Goal: Task Accomplishment & Management: Complete application form

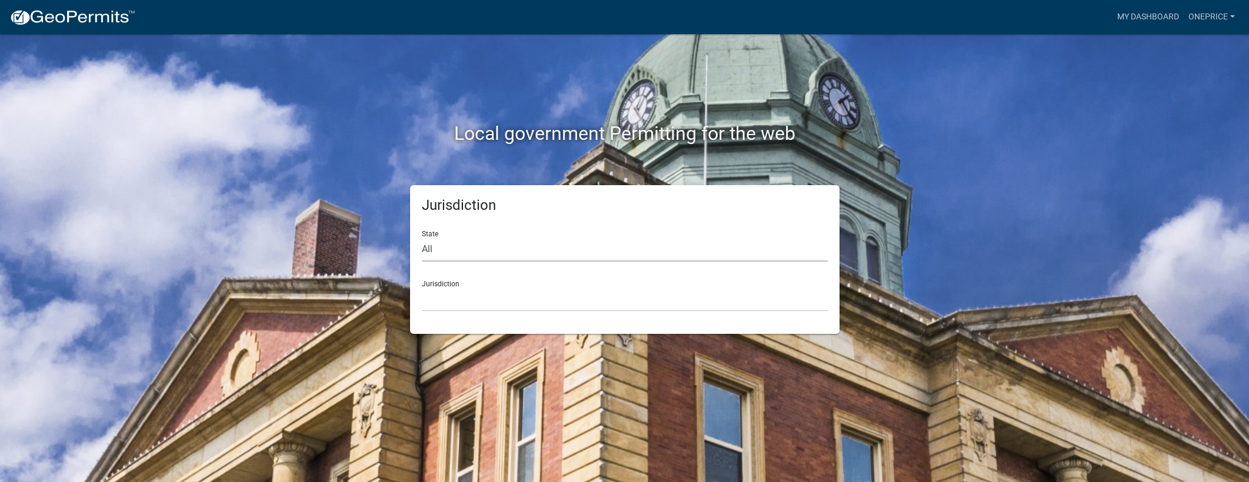
click at [468, 245] on select "All Colorado Georgia Indiana Iowa Kansas Minnesota Ohio South Carolina Wisconsin" at bounding box center [625, 250] width 406 height 24
click at [422, 238] on select "All Colorado Georgia Indiana Iowa Kansas Minnesota Ohio South Carolina Wisconsin" at bounding box center [625, 250] width 406 height 24
click at [1211, 21] on link "oneprice" at bounding box center [1212, 17] width 56 height 22
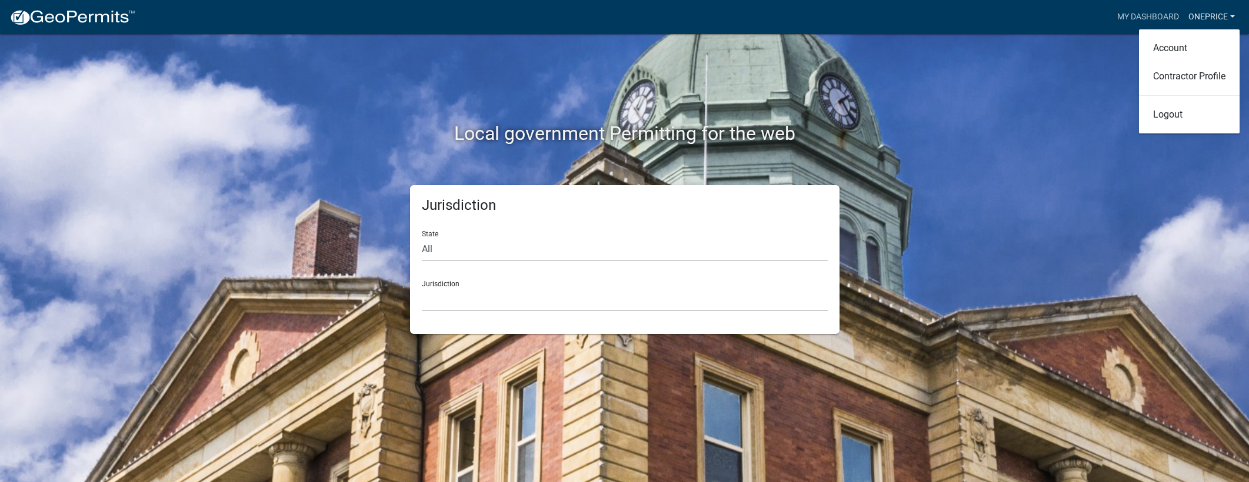
click at [1212, 16] on link "oneprice" at bounding box center [1212, 17] width 56 height 22
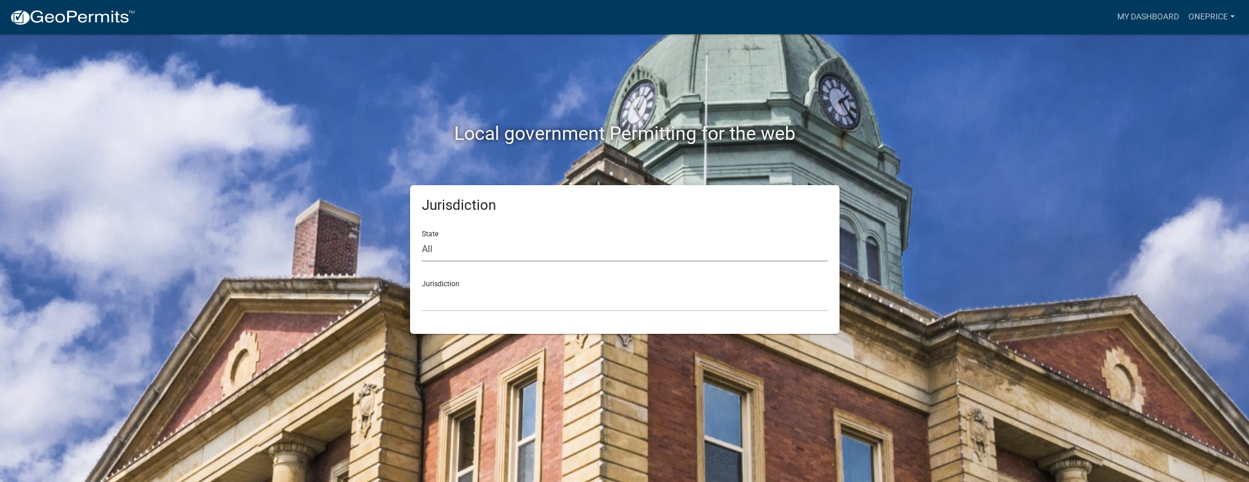
click at [472, 252] on select "All Colorado Georgia Indiana Iowa Kansas Minnesota Ohio South Carolina Wisconsin" at bounding box center [625, 250] width 406 height 24
select select "[US_STATE]"
click at [422, 238] on select "All Colorado Georgia Indiana Iowa Kansas Minnesota Ohio South Carolina Wisconsin" at bounding box center [625, 250] width 406 height 24
click at [465, 291] on select "City of Charlestown, Indiana City of Jeffersonville, Indiana City of Logansport…" at bounding box center [625, 300] width 406 height 24
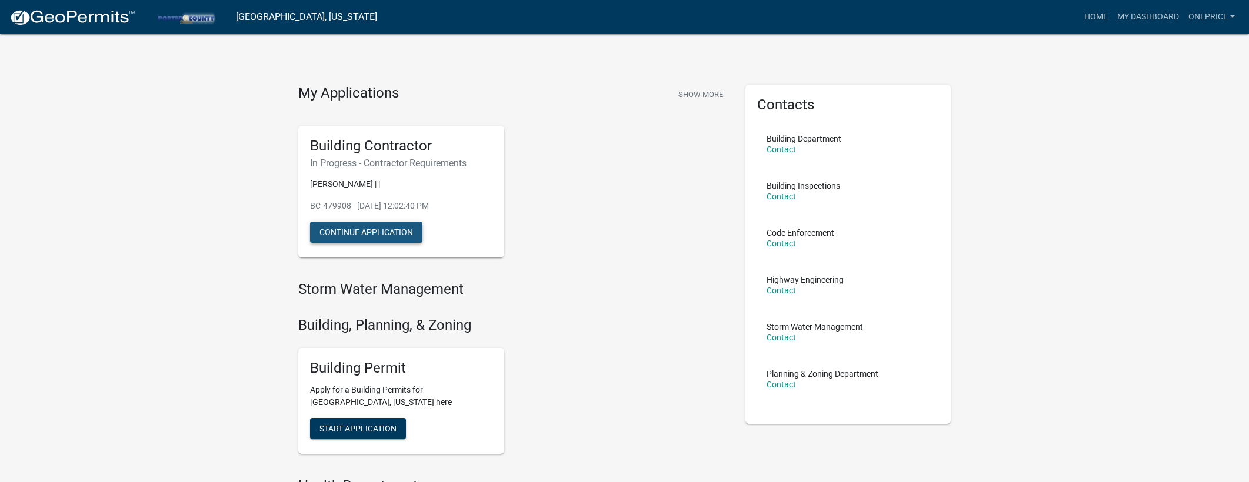
click at [392, 231] on button "Continue Application" at bounding box center [366, 232] width 112 height 21
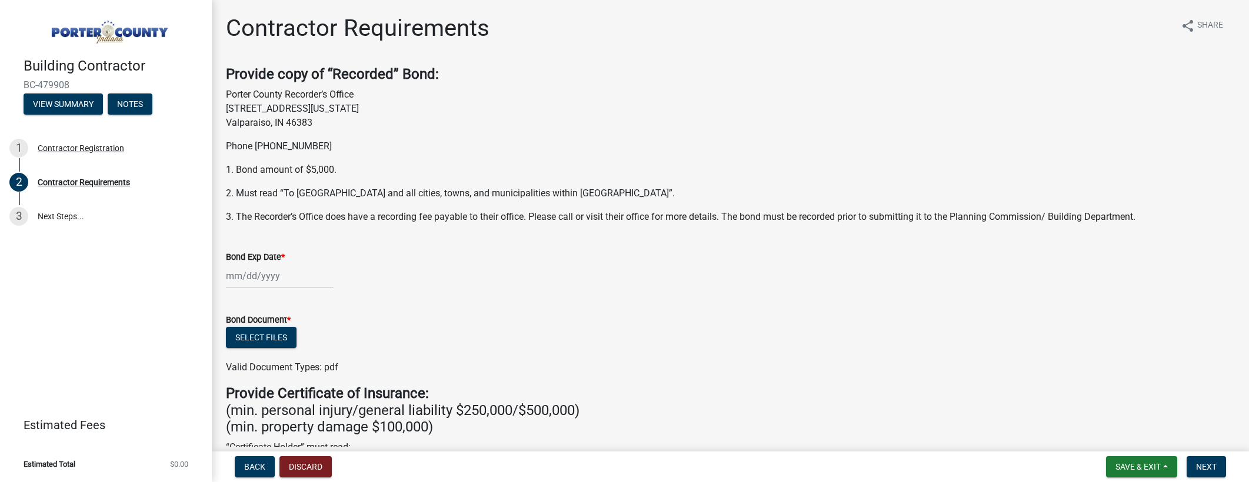
click at [231, 276] on div at bounding box center [280, 276] width 108 height 24
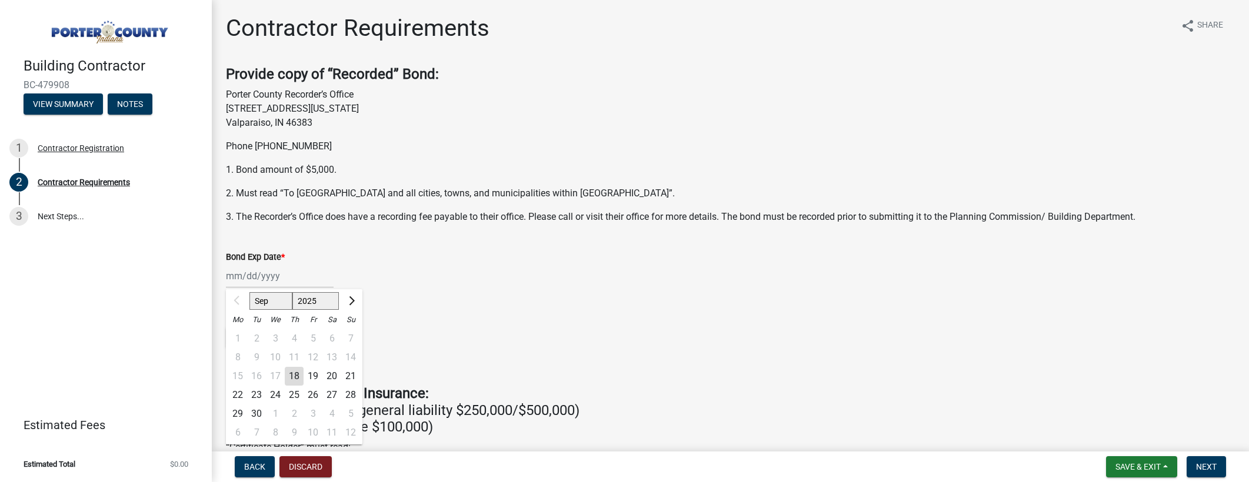
click at [326, 302] on select "2025 2026 2027 2028 2029 2030 2031 2032 2033 2034 2035 2036 2037 2038 2039 2040…" at bounding box center [315, 301] width 47 height 18
select select "2026"
click at [292, 292] on select "2025 2026 2027 2028 2029 2030 2031 2032 2033 2034 2035 2036 2037 2038 2039 2040…" at bounding box center [315, 301] width 47 height 18
click at [292, 375] on div "17" at bounding box center [294, 376] width 19 height 19
type input "09/17/2026"
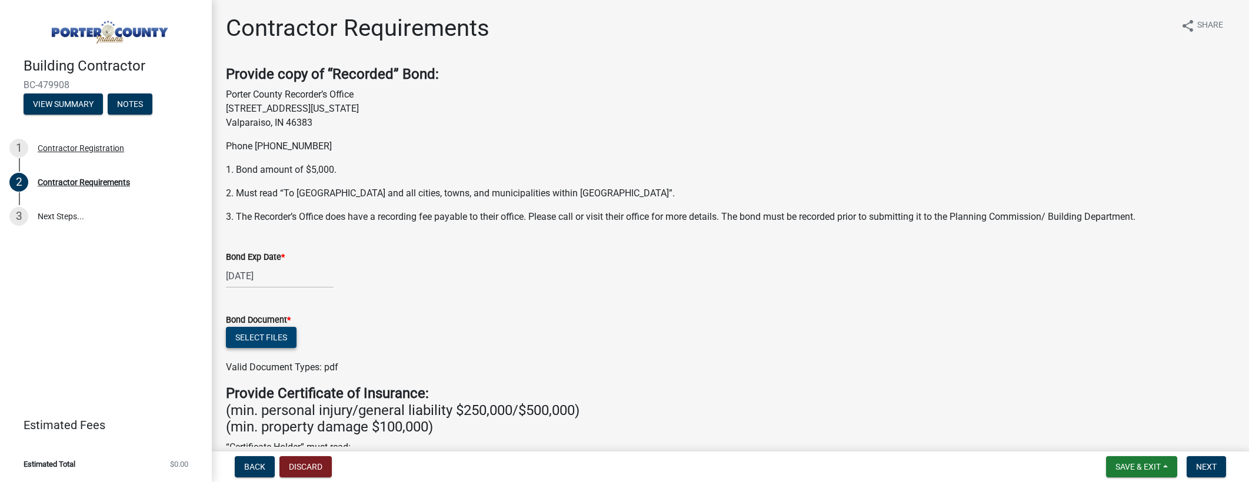
click at [276, 335] on button "Select files" at bounding box center [261, 337] width 71 height 21
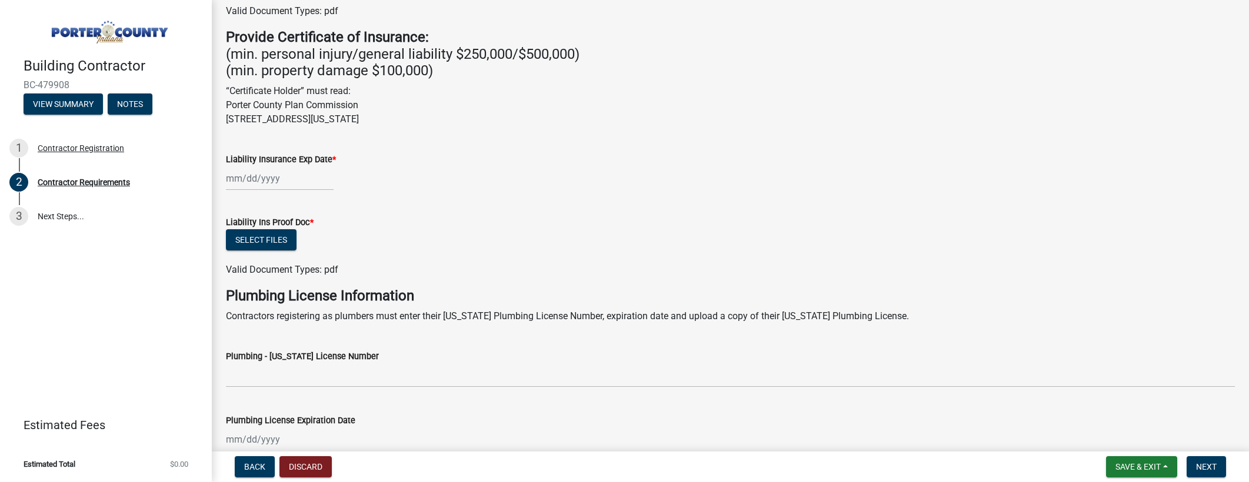
scroll to position [401, 0]
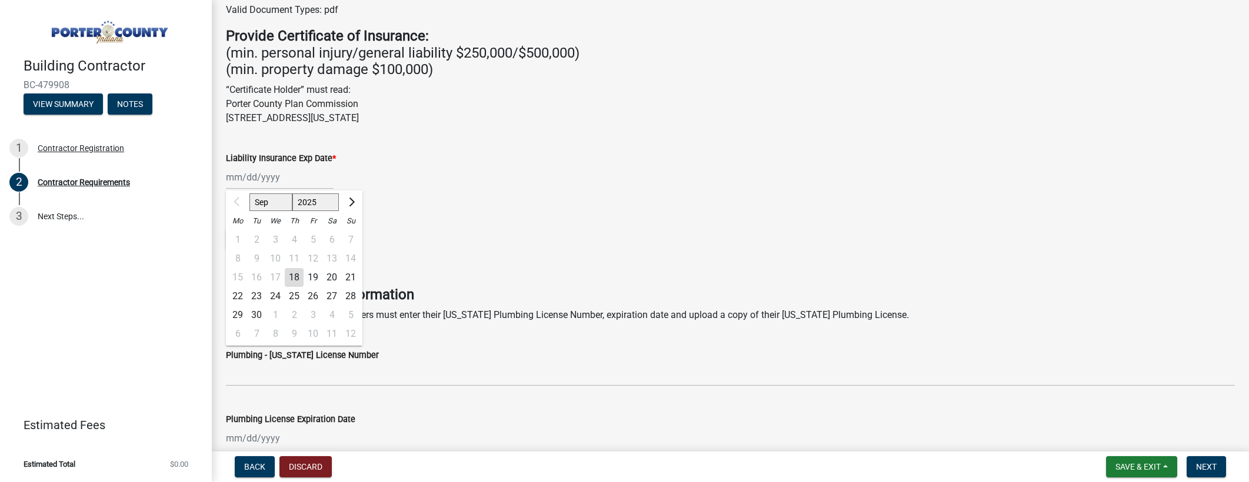
click at [256, 178] on div "Sep Oct Nov Dec 2025 2026 2027 2028 2029 2030 2031 2032 2033 2034 2035 2036 203…" at bounding box center [280, 177] width 108 height 24
click at [427, 289] on h4 "Plumbing License Information" at bounding box center [730, 295] width 1009 height 17
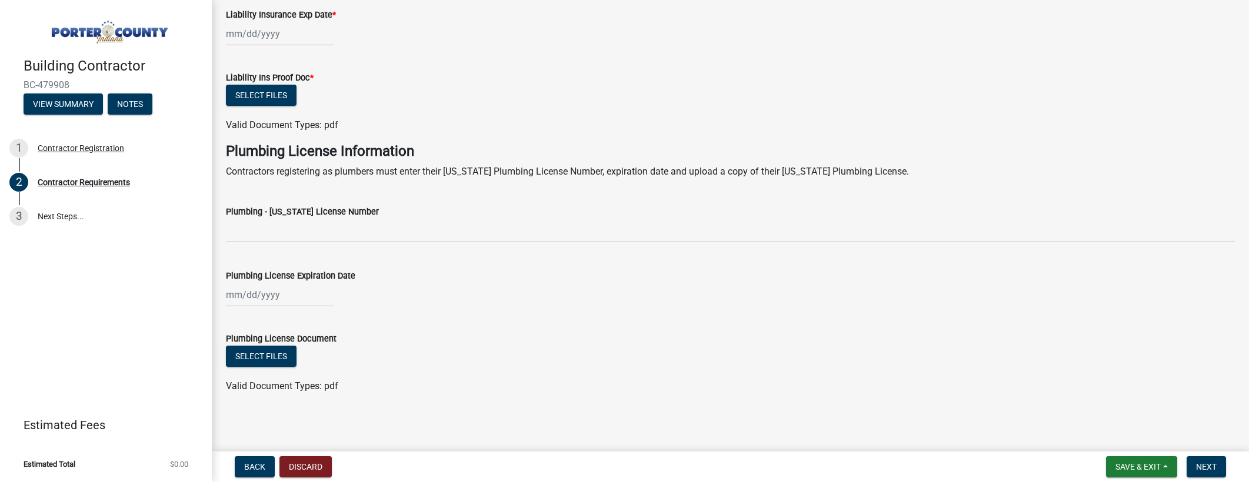
scroll to position [547, 0]
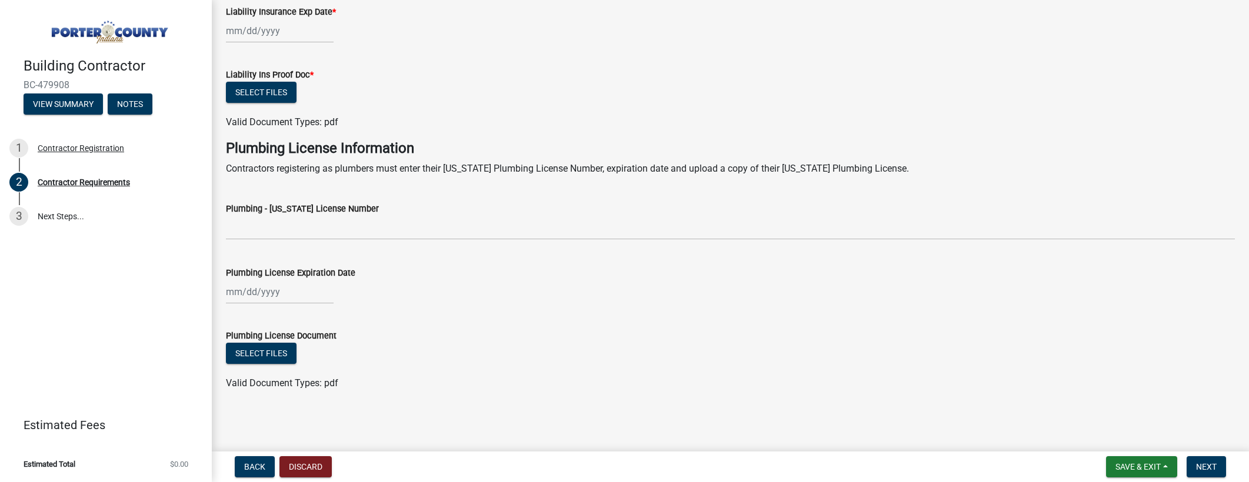
click at [234, 292] on div at bounding box center [280, 292] width 108 height 24
select select "9"
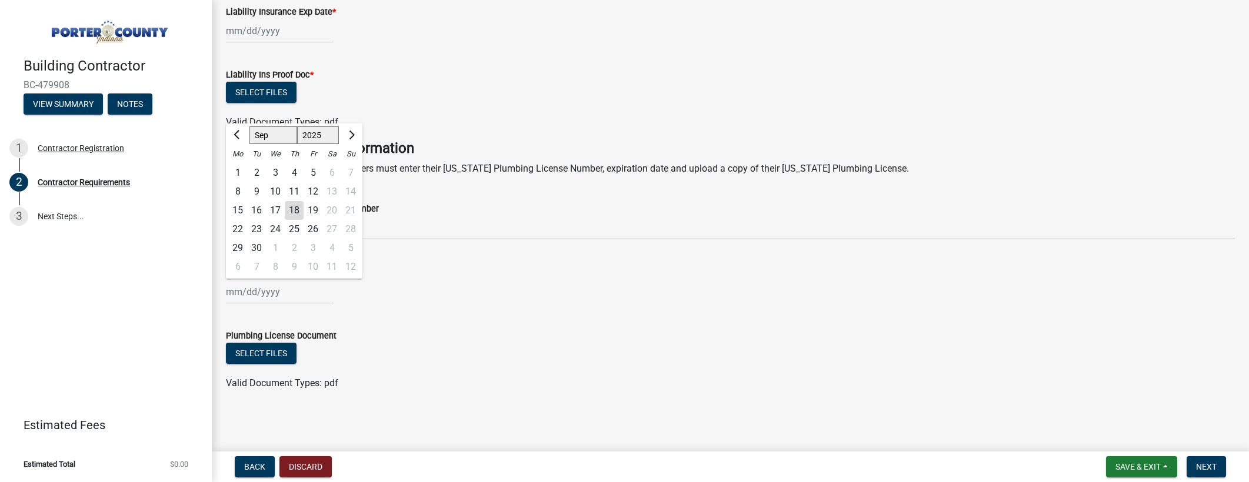
click at [319, 136] on select "1525 1526 1527 1528 1529 1530 1531 1532 1533 1534 1535 1536 1537 1538 1539 1540…" at bounding box center [318, 136] width 42 height 18
select select "2026"
click at [297, 127] on select "1525 1526 1527 1528 1529 1530 1531 1532 1533 1534 1535 1536 1537 1538 1539 1540…" at bounding box center [318, 136] width 42 height 18
click at [277, 139] on select "Jan Feb Mar Apr May Jun Jul Aug Sep Oct Nov Dec" at bounding box center [273, 136] width 48 height 18
select select "7"
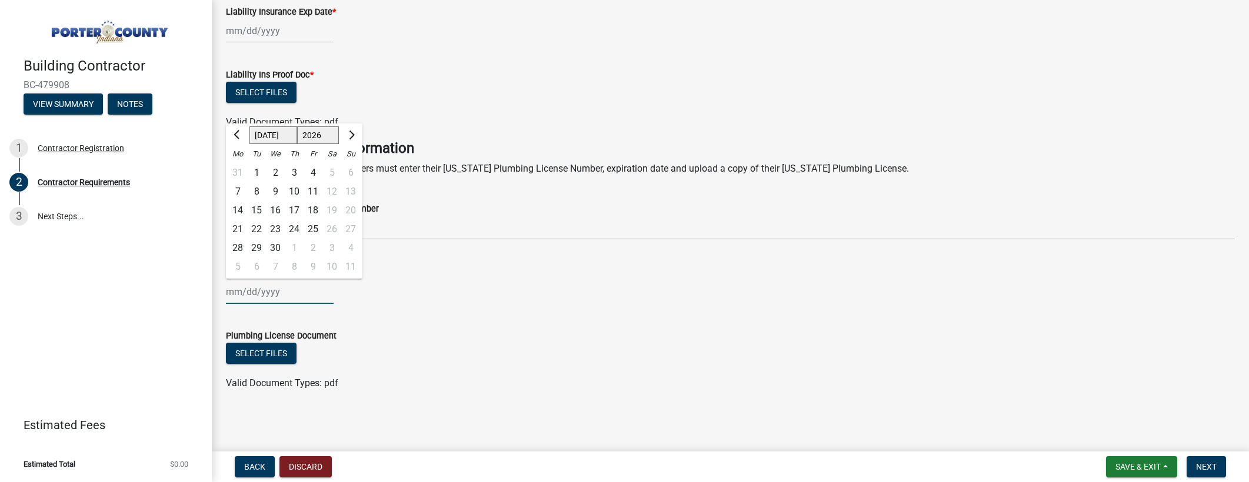
click at [249, 127] on select "Jan Feb Mar Apr May Jun Jul Aug Sep Oct Nov Dec" at bounding box center [273, 136] width 48 height 18
click at [277, 225] on div "22" at bounding box center [275, 229] width 19 height 19
type input "07/22/2026"
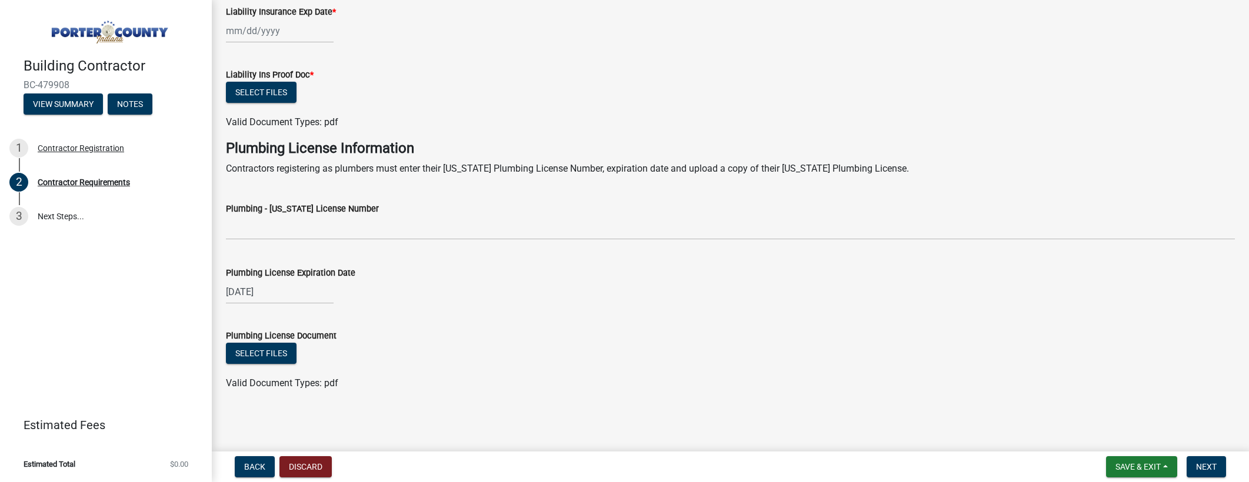
select select "7"
select select "2026"
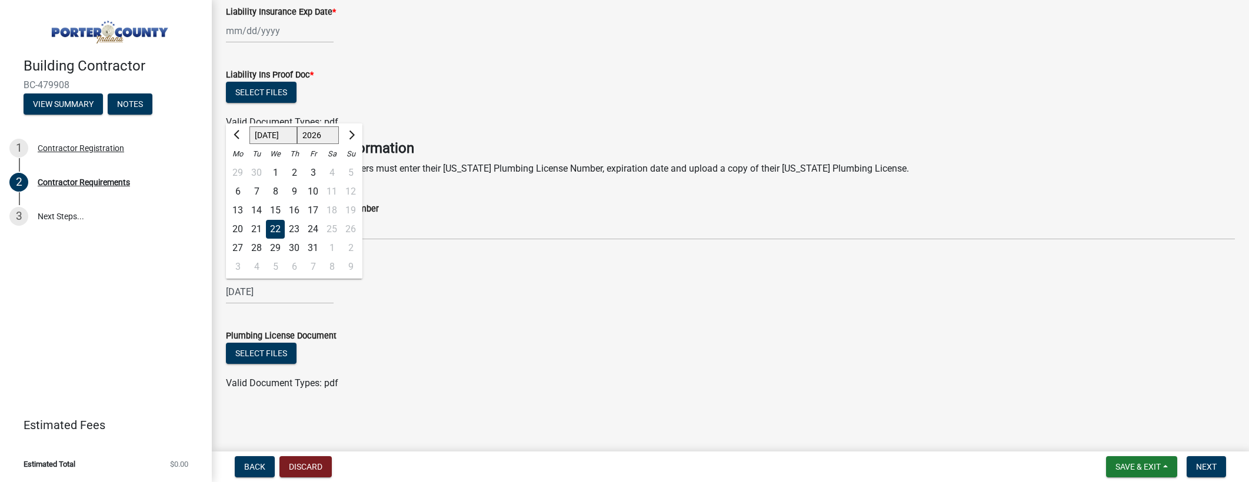
click at [279, 294] on div "07/22/2026 Jan Feb Mar Apr May Jun Jul Aug Sep Oct Nov Dec 1526 1527 1528 1529 …" at bounding box center [280, 292] width 108 height 24
drag, startPoint x: 284, startPoint y: 294, endPoint x: 204, endPoint y: 297, distance: 79.5
click at [204, 297] on div "Building Contractor BC-479908 View Summary Notes 1 Contractor Registration 2 Co…" at bounding box center [624, 241] width 1249 height 482
click at [251, 29] on div at bounding box center [280, 31] width 108 height 24
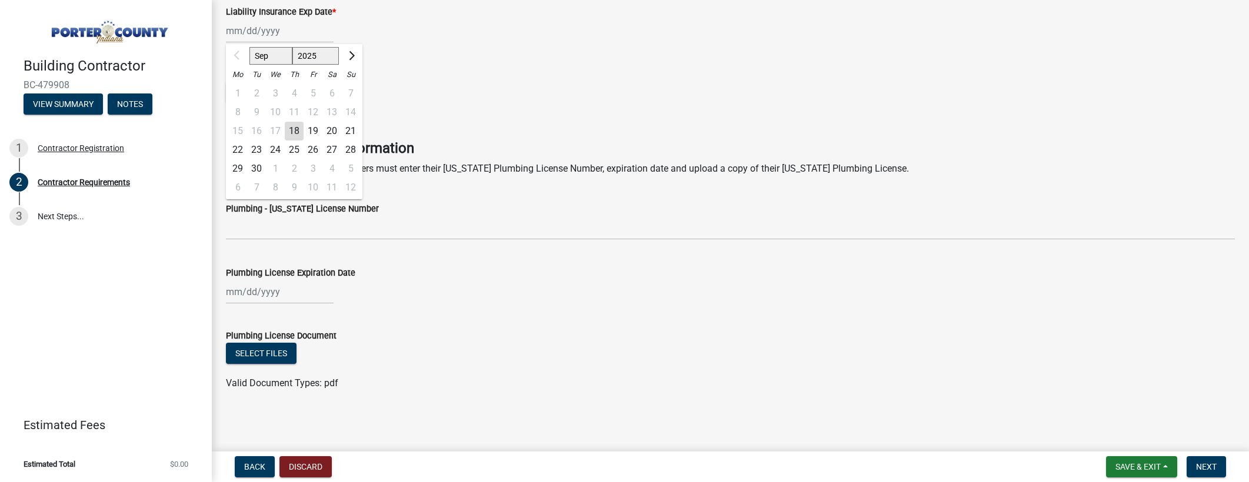
click at [326, 57] on select "2025 2026 2027 2028 2029 2030 2031 2032 2033 2034 2035 2036 2037 2038 2039 2040…" at bounding box center [315, 56] width 47 height 18
select select "2026"
click at [292, 47] on select "2025 2026 2027 2028 2029 2030 2031 2032 2033 2034 2035 2036 2037 2038 2039 2040…" at bounding box center [315, 56] width 47 height 18
click at [271, 59] on select "Jan Feb Mar Apr May Jun Jul Aug Sep Oct Nov Dec" at bounding box center [273, 56] width 48 height 18
select select "7"
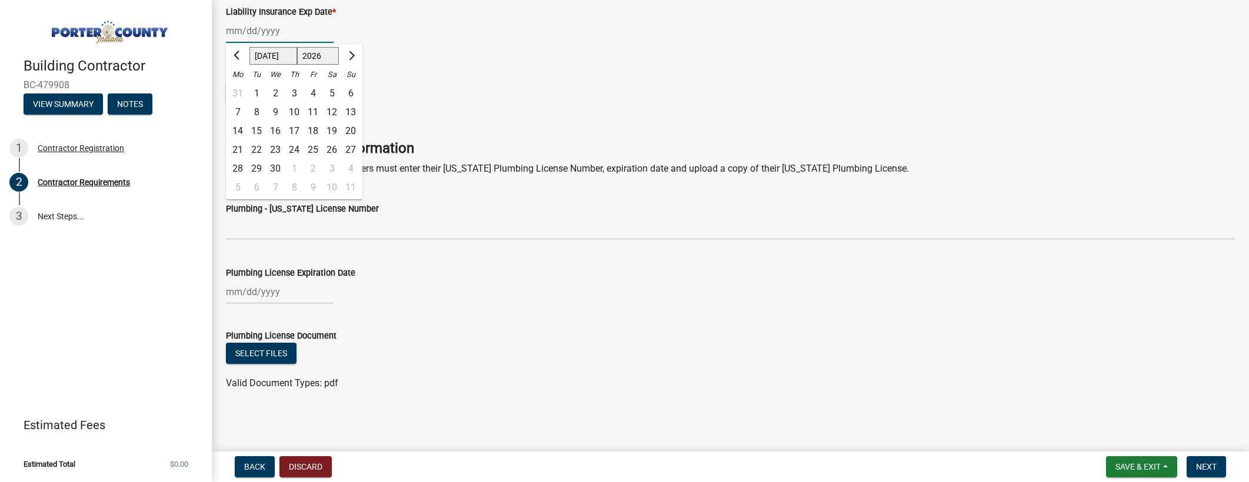
click at [249, 47] on select "Jan Feb Mar Apr May Jun Jul Aug Sep Oct Nov Dec" at bounding box center [273, 56] width 48 height 18
click at [276, 151] on div "22" at bounding box center [275, 150] width 19 height 19
type input "07/22/2026"
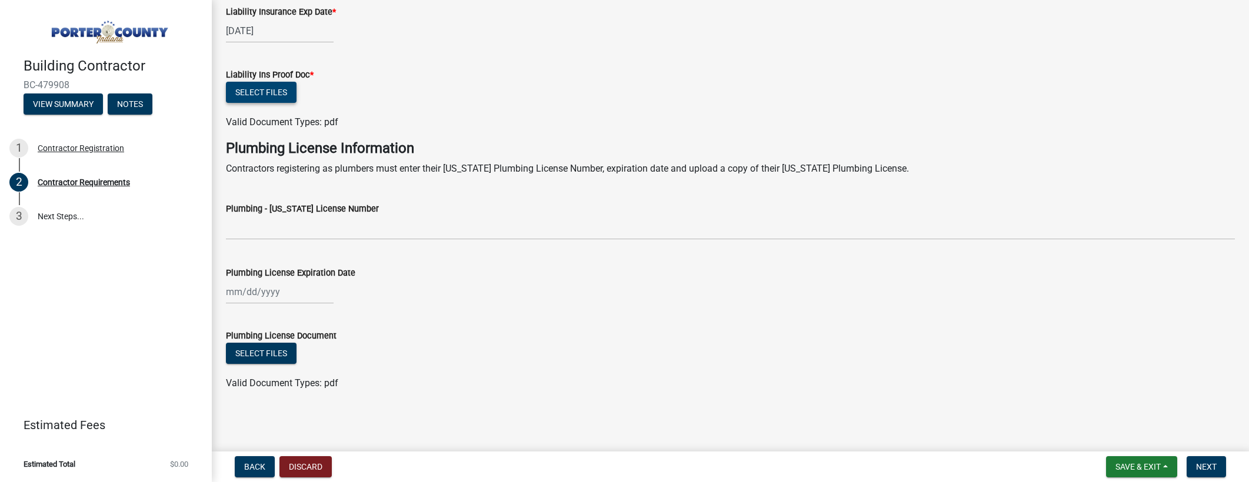
click at [262, 89] on button "Select files" at bounding box center [261, 92] width 71 height 21
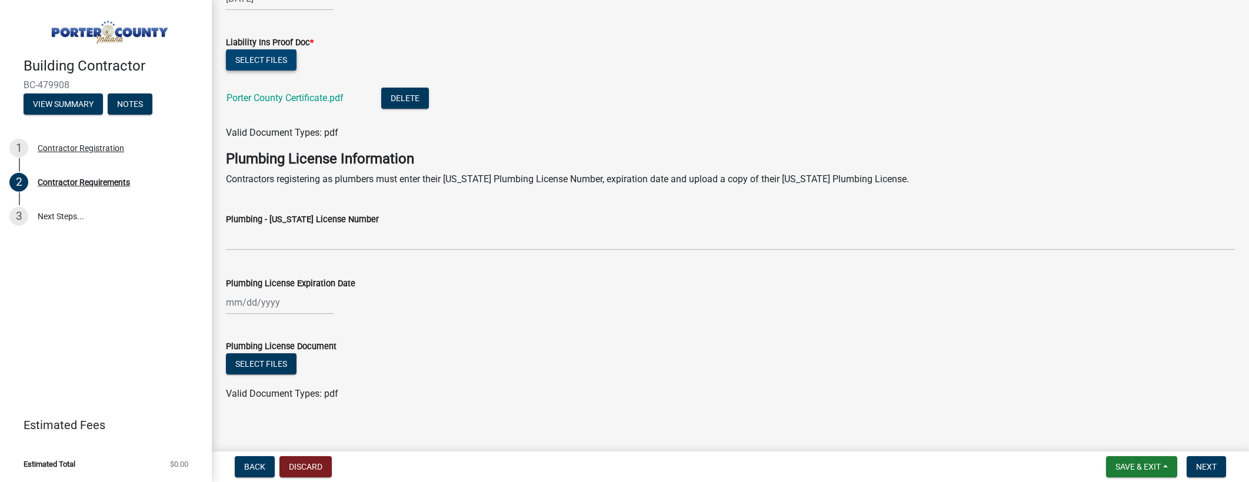
scroll to position [590, 0]
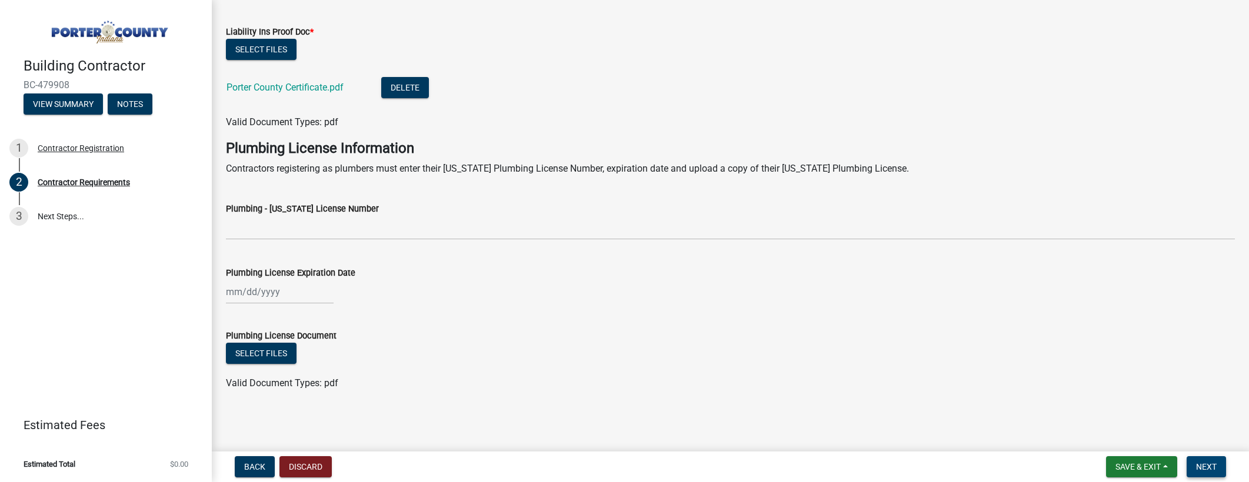
click at [1206, 472] on button "Next" at bounding box center [1206, 467] width 39 height 21
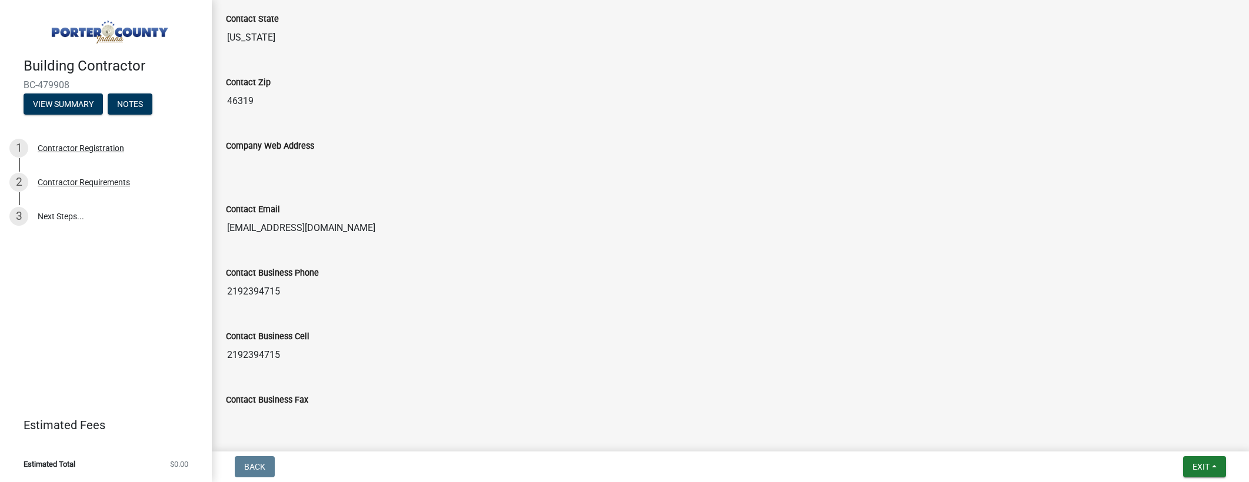
scroll to position [707, 0]
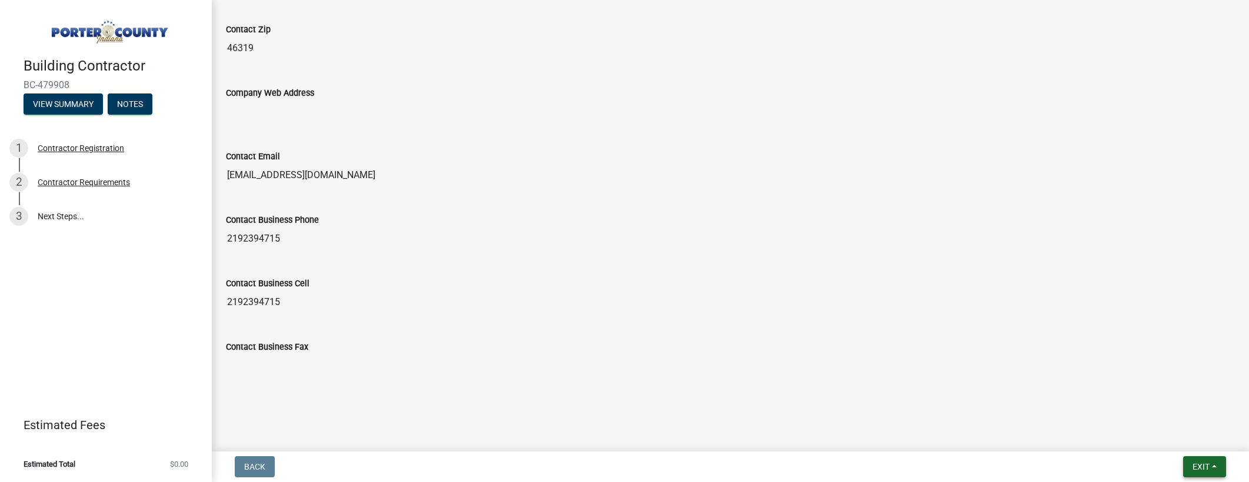
click at [1206, 466] on span "Exit" at bounding box center [1201, 466] width 17 height 9
click at [1211, 464] on button "Exit" at bounding box center [1204, 467] width 43 height 21
click at [804, 375] on input "Contact Business Fax" at bounding box center [730, 366] width 1009 height 24
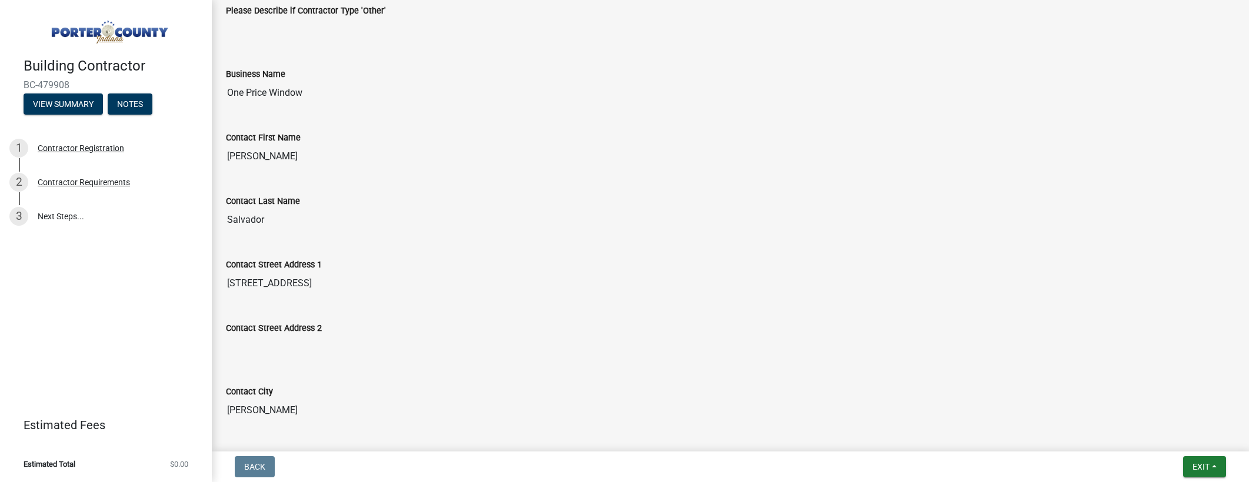
scroll to position [0, 0]
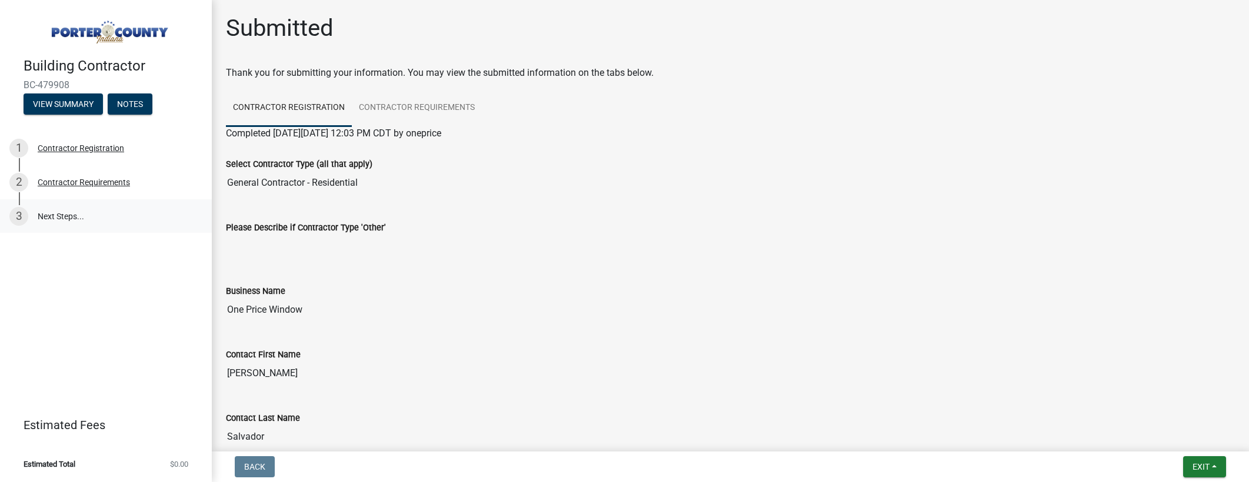
click at [67, 211] on link "3 Next Steps..." at bounding box center [106, 216] width 212 height 34
click at [48, 101] on button "View Summary" at bounding box center [63, 104] width 79 height 21
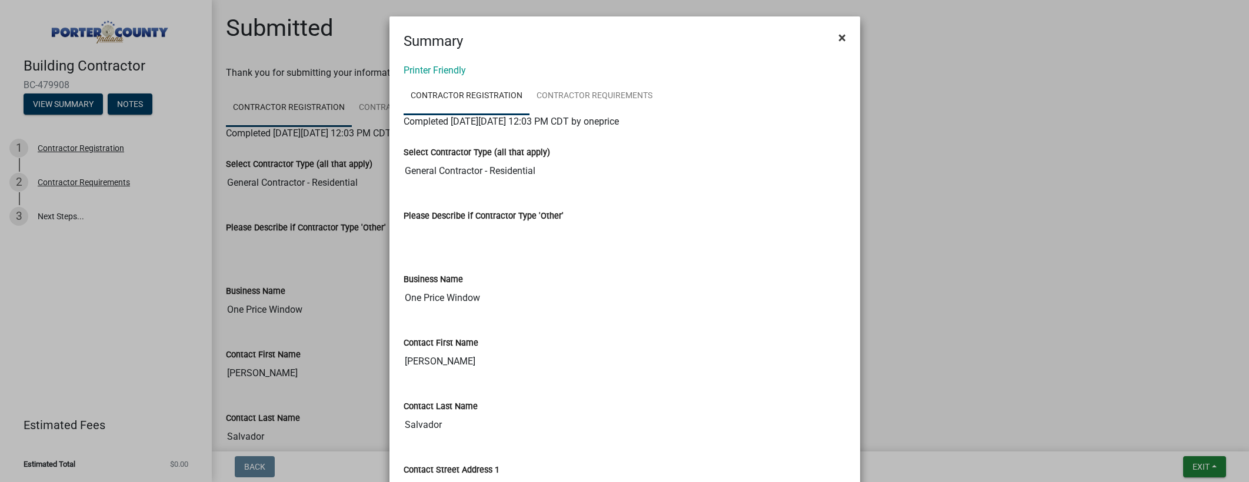
click at [840, 39] on span "×" at bounding box center [842, 37] width 8 height 16
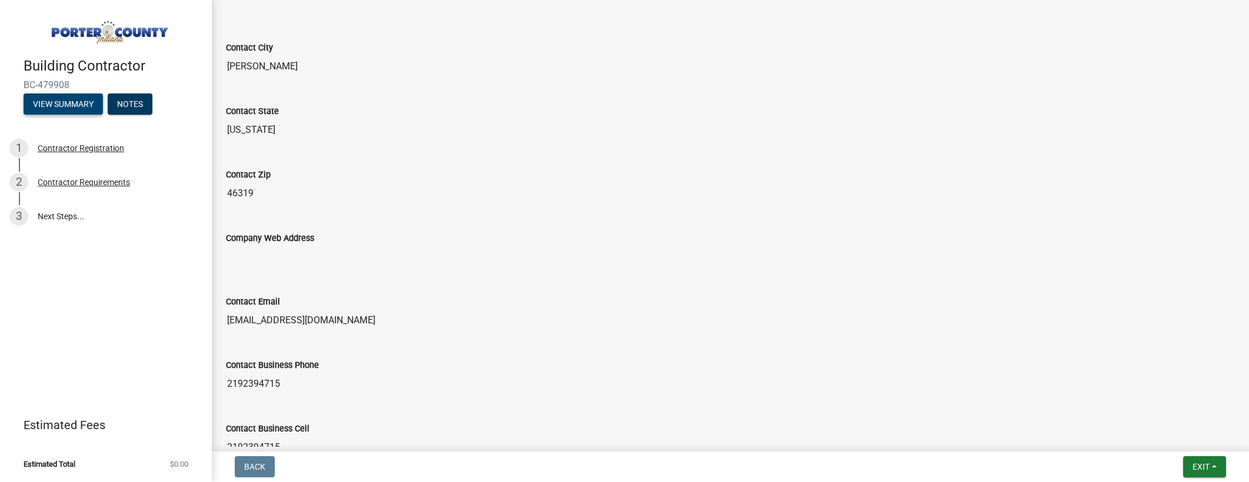
scroll to position [707, 0]
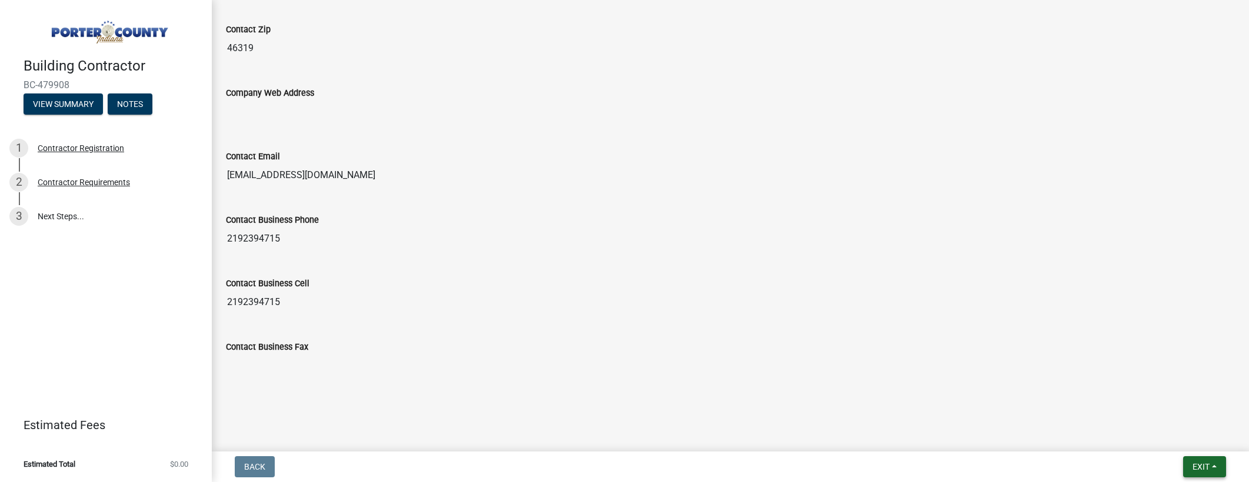
click at [1212, 464] on button "Exit" at bounding box center [1204, 467] width 43 height 21
click at [1173, 431] on button "Save & Exit" at bounding box center [1179, 436] width 94 height 28
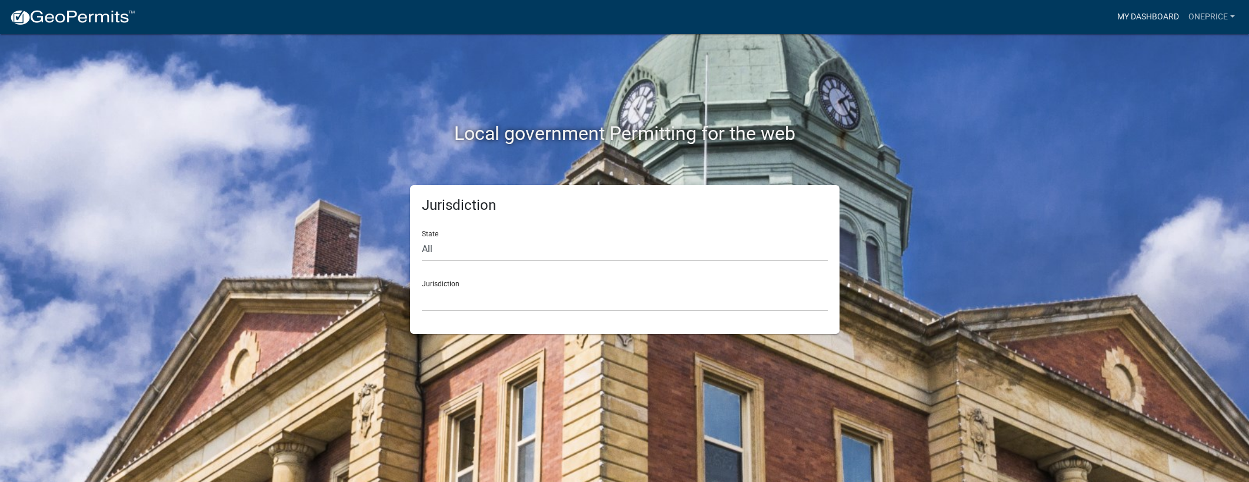
click at [1162, 13] on link "My Dashboard" at bounding box center [1148, 17] width 71 height 22
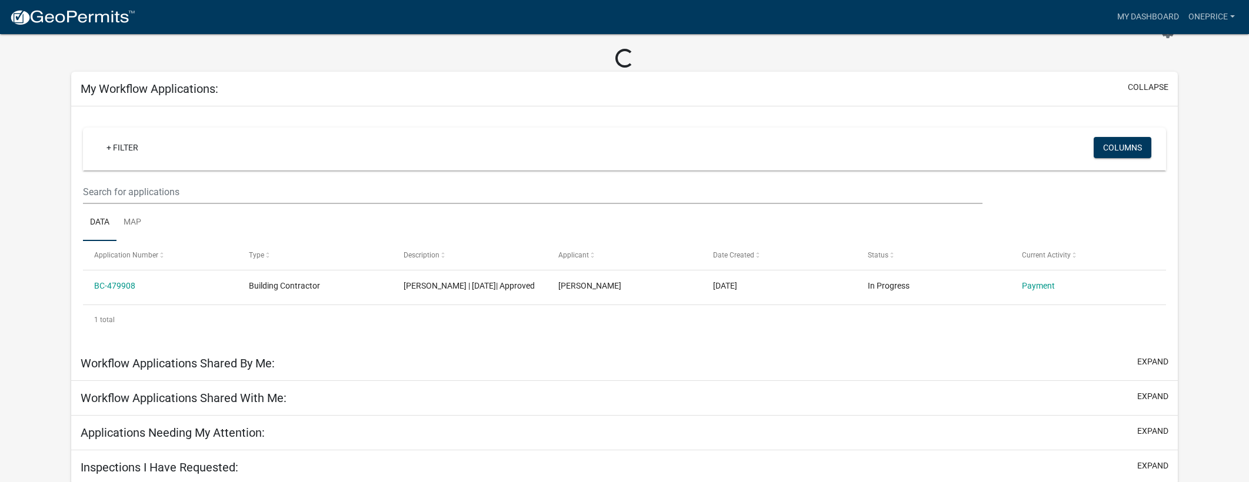
scroll to position [58, 0]
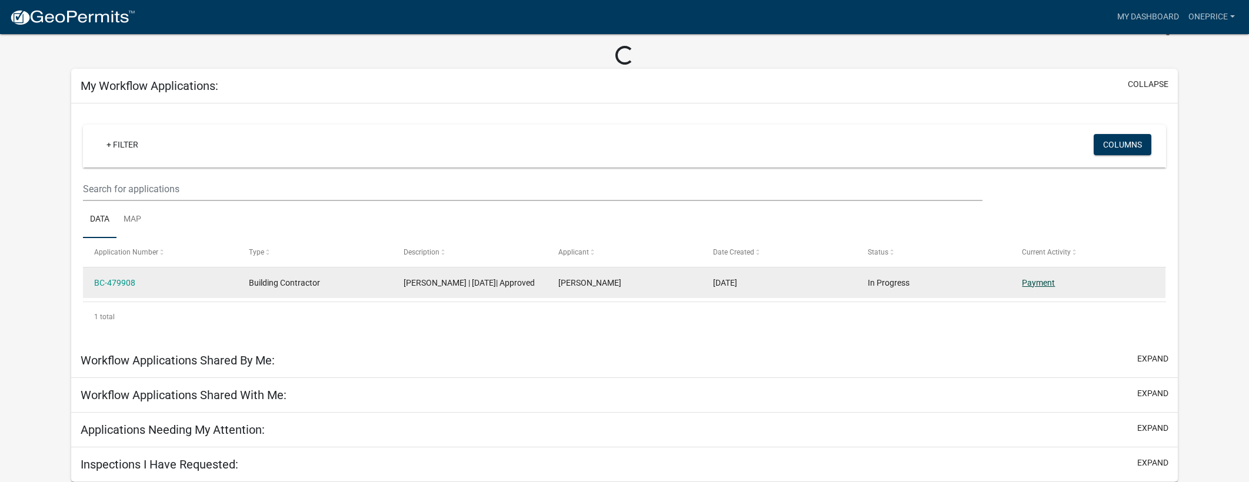
click at [1049, 278] on link "Payment" at bounding box center [1038, 282] width 33 height 9
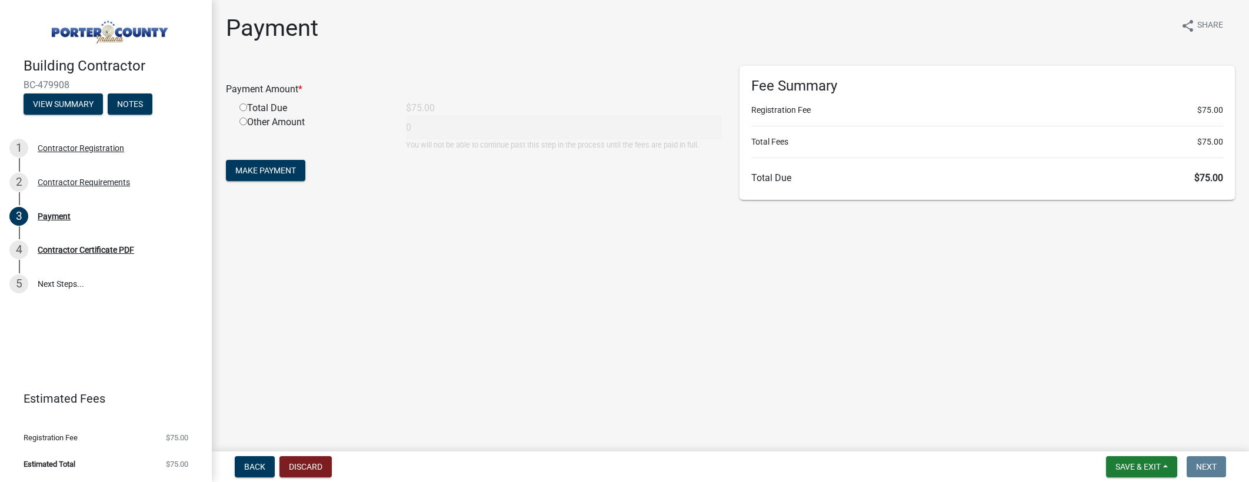
click at [242, 105] on input "radio" at bounding box center [243, 108] width 8 height 8
radio input "true"
type input "75"
click at [256, 171] on span "Make Payment" at bounding box center [265, 170] width 61 height 9
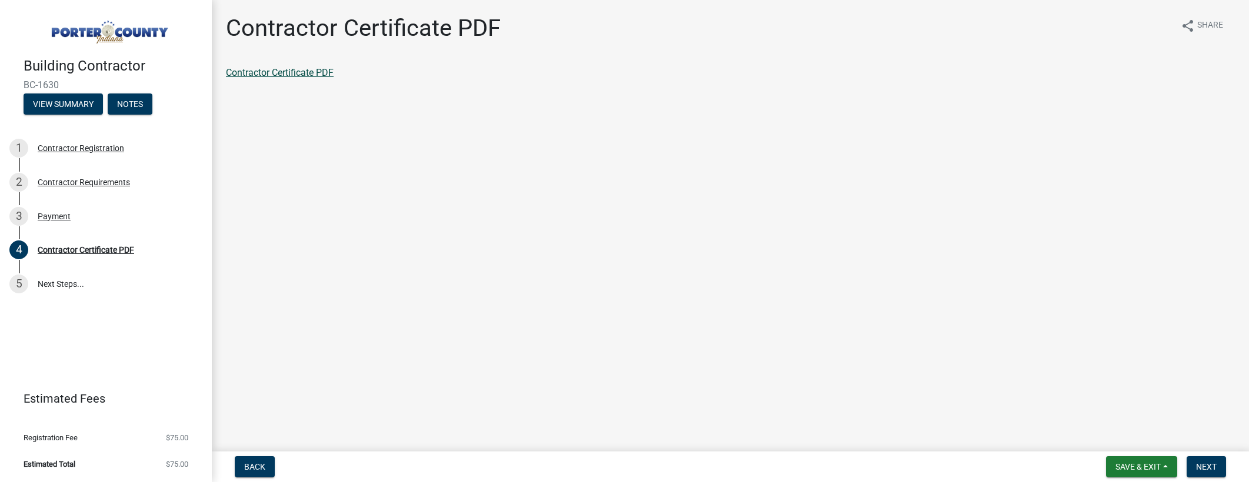
click at [284, 72] on link "Contractor Certificate PDF" at bounding box center [280, 72] width 108 height 11
click at [1204, 471] on span "Next" at bounding box center [1206, 466] width 21 height 9
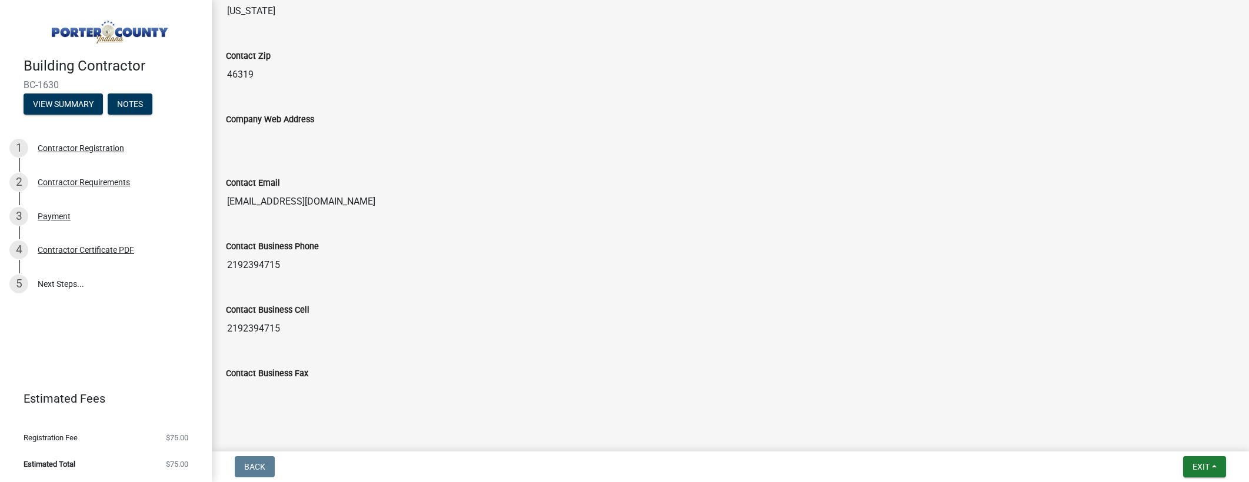
scroll to position [707, 0]
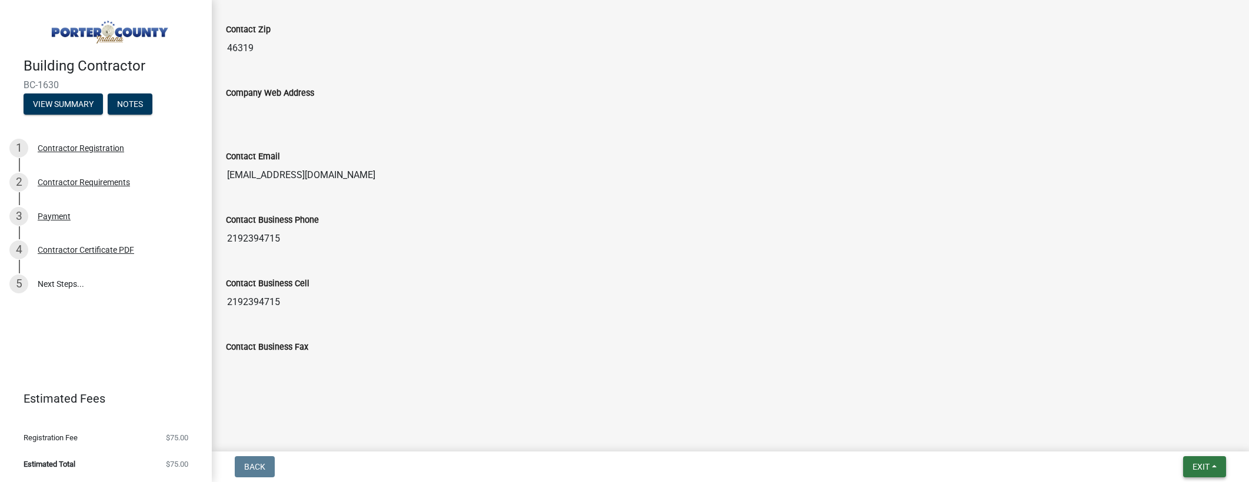
click at [1193, 465] on span "Exit" at bounding box center [1201, 466] width 17 height 9
click at [1165, 411] on button "Save" at bounding box center [1179, 408] width 94 height 28
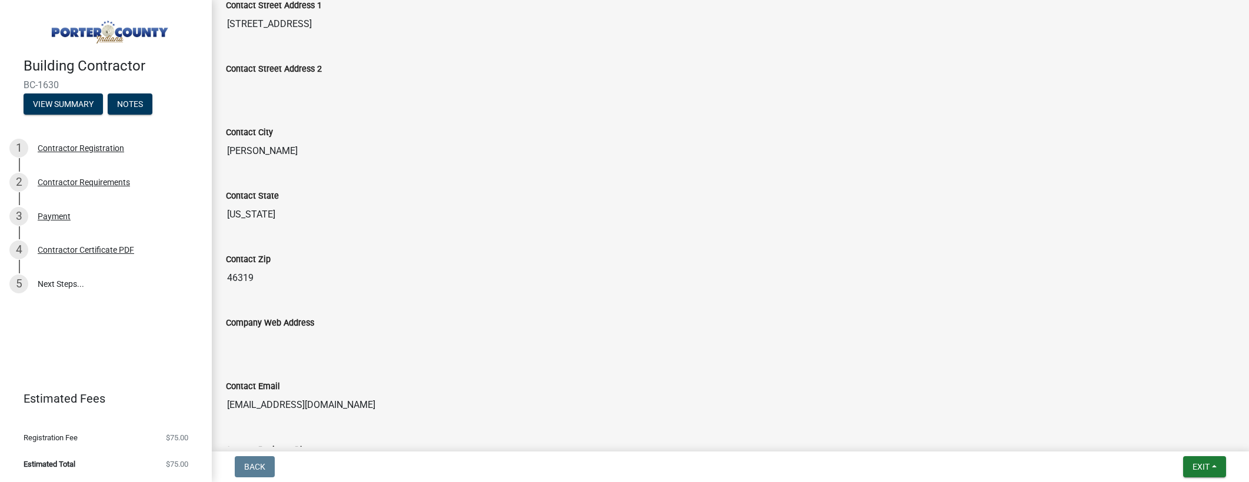
scroll to position [0, 0]
